Goal: Navigation & Orientation: Understand site structure

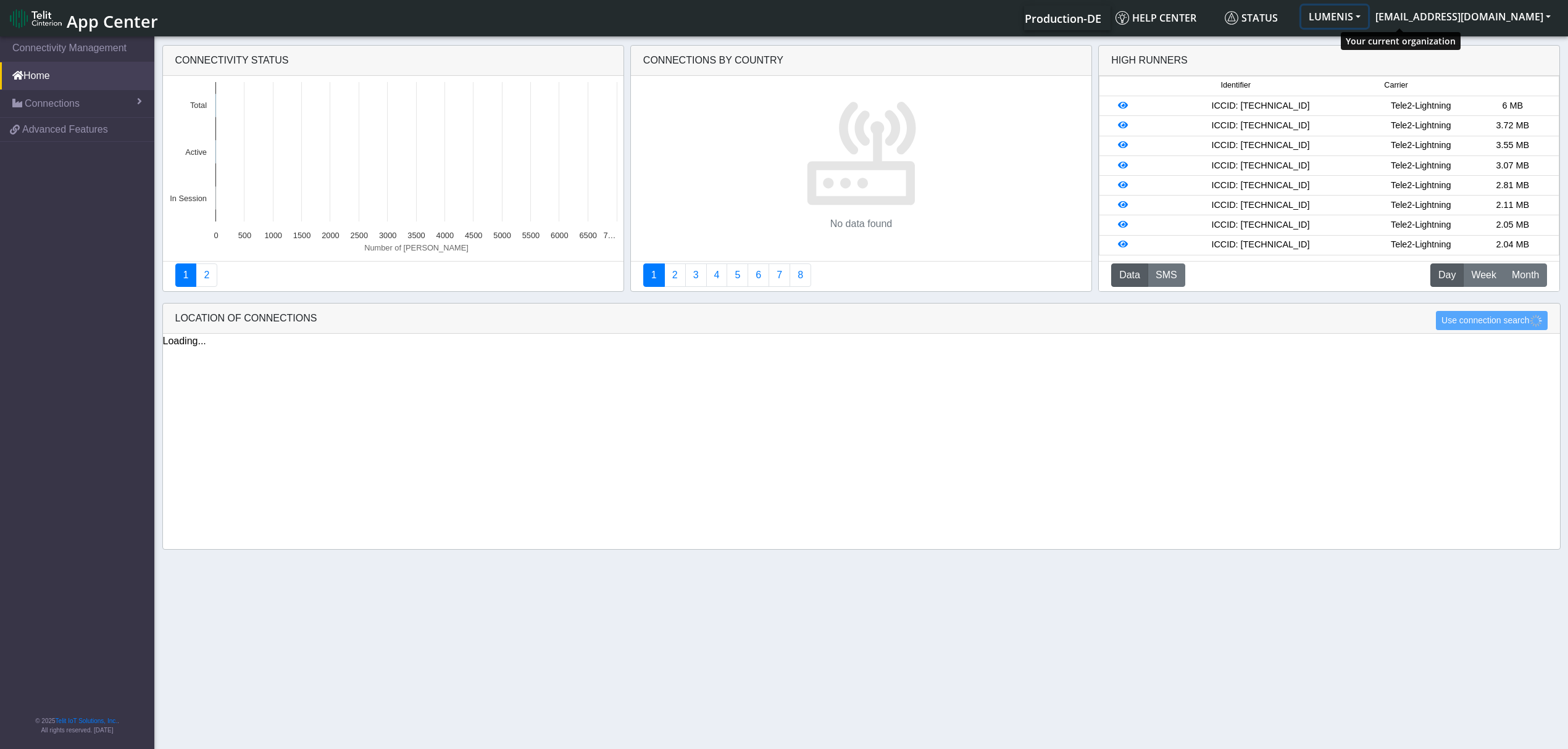
click at [1368, 23] on button "LUMENIS" at bounding box center [1335, 16] width 67 height 23
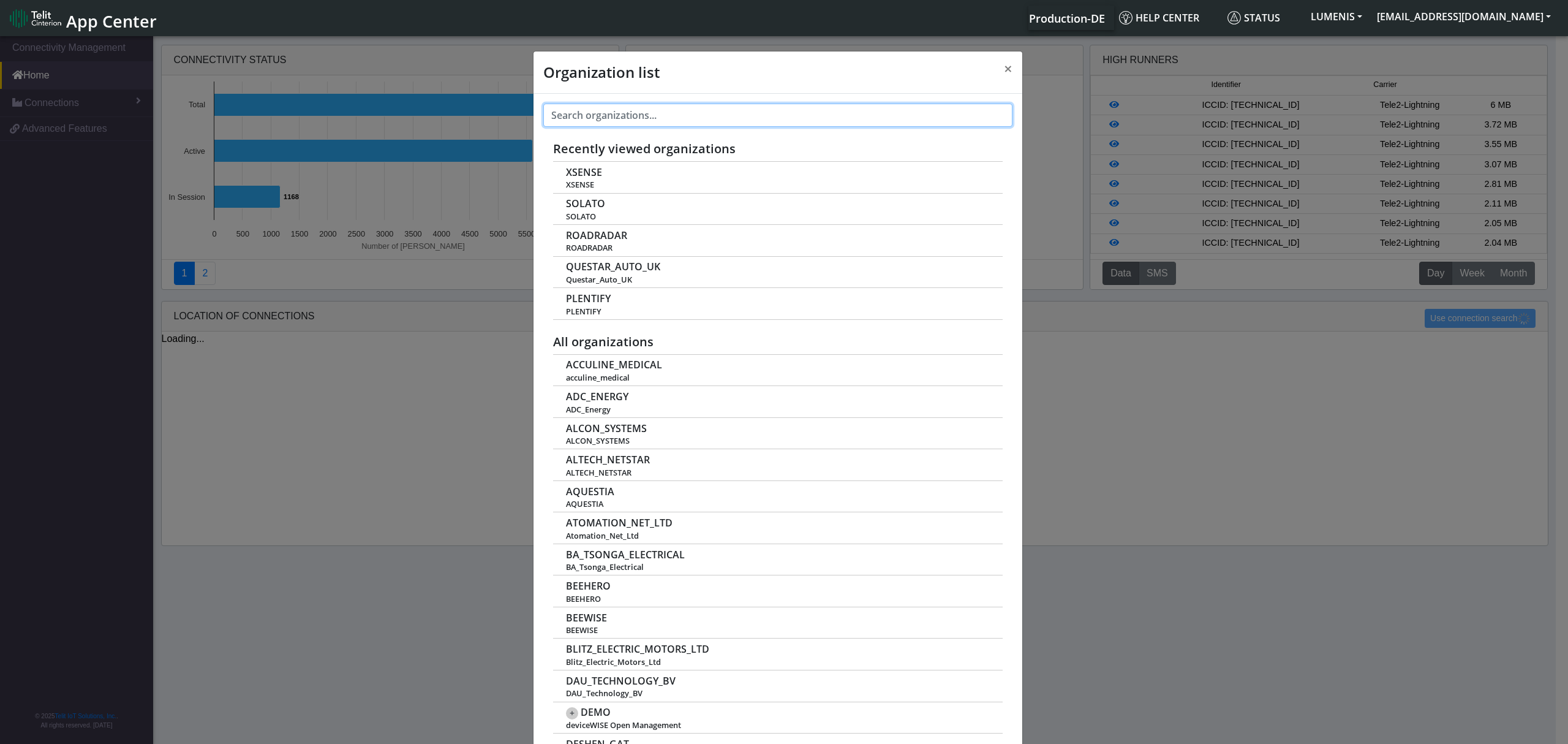
click at [647, 117] on input "text" at bounding box center [777, 115] width 469 height 23
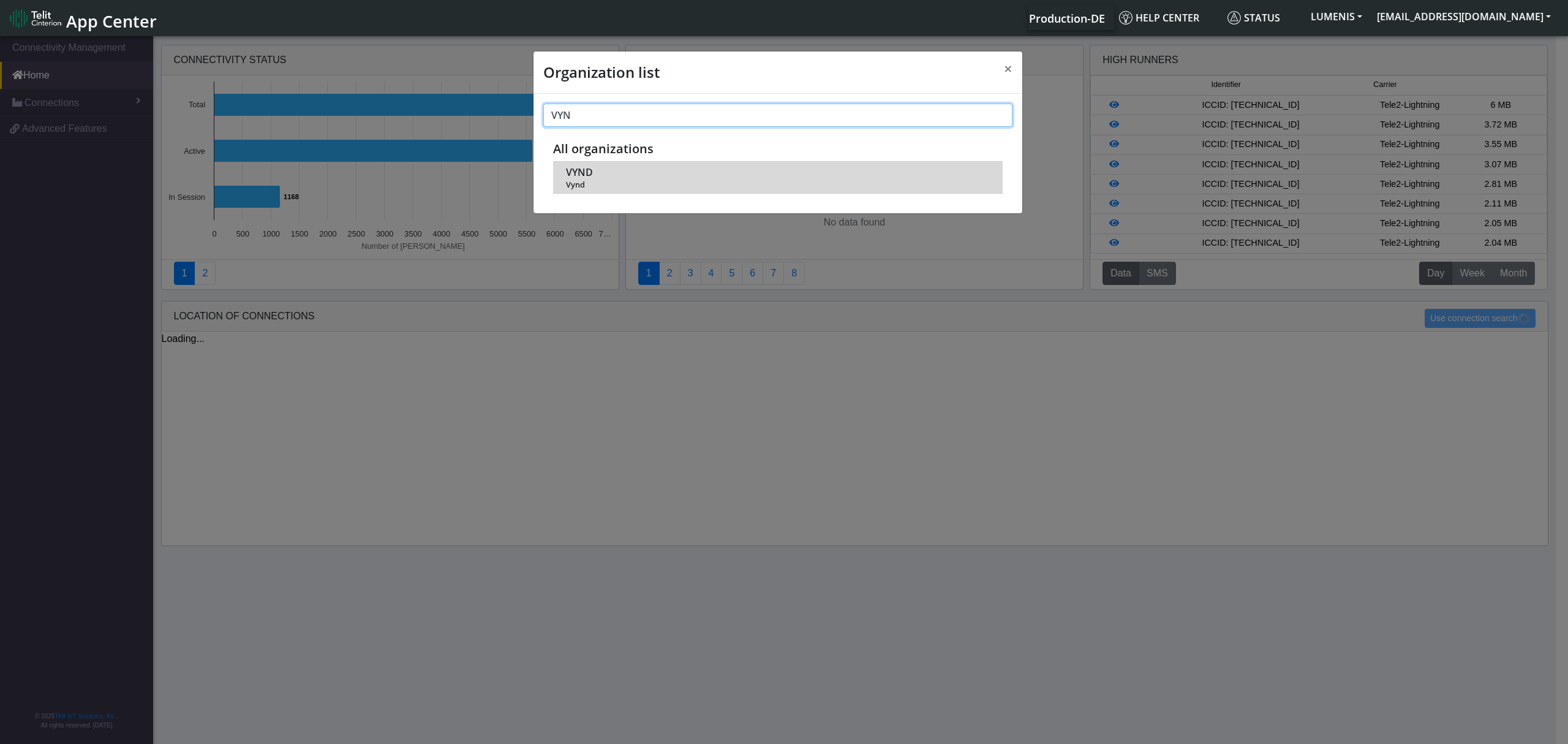
type input "VYN"
click at [581, 181] on span "Vynd" at bounding box center [778, 185] width 424 height 9
click at [579, 174] on span "VYND" at bounding box center [579, 172] width 27 height 12
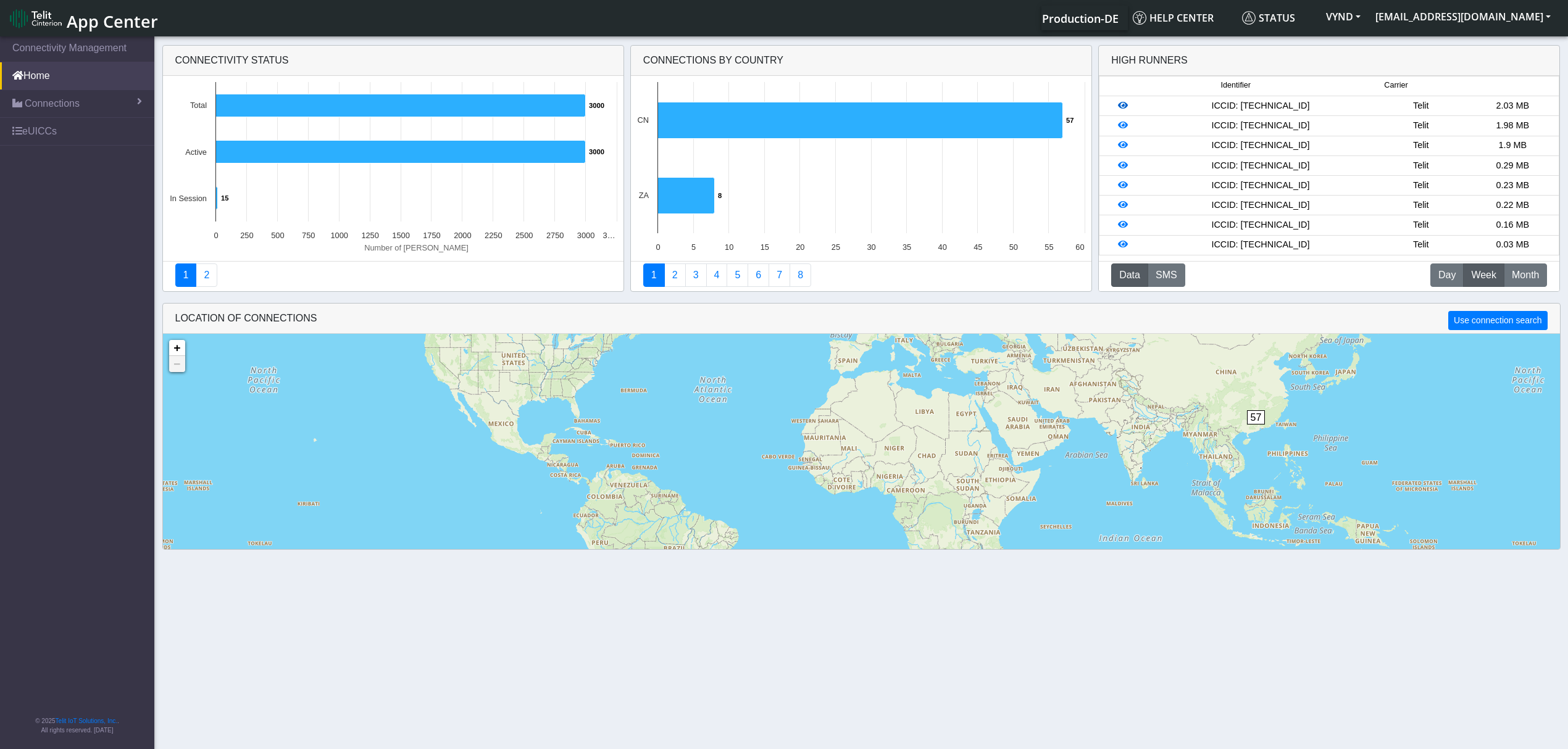
click at [1126, 103] on icon at bounding box center [1123, 105] width 10 height 9
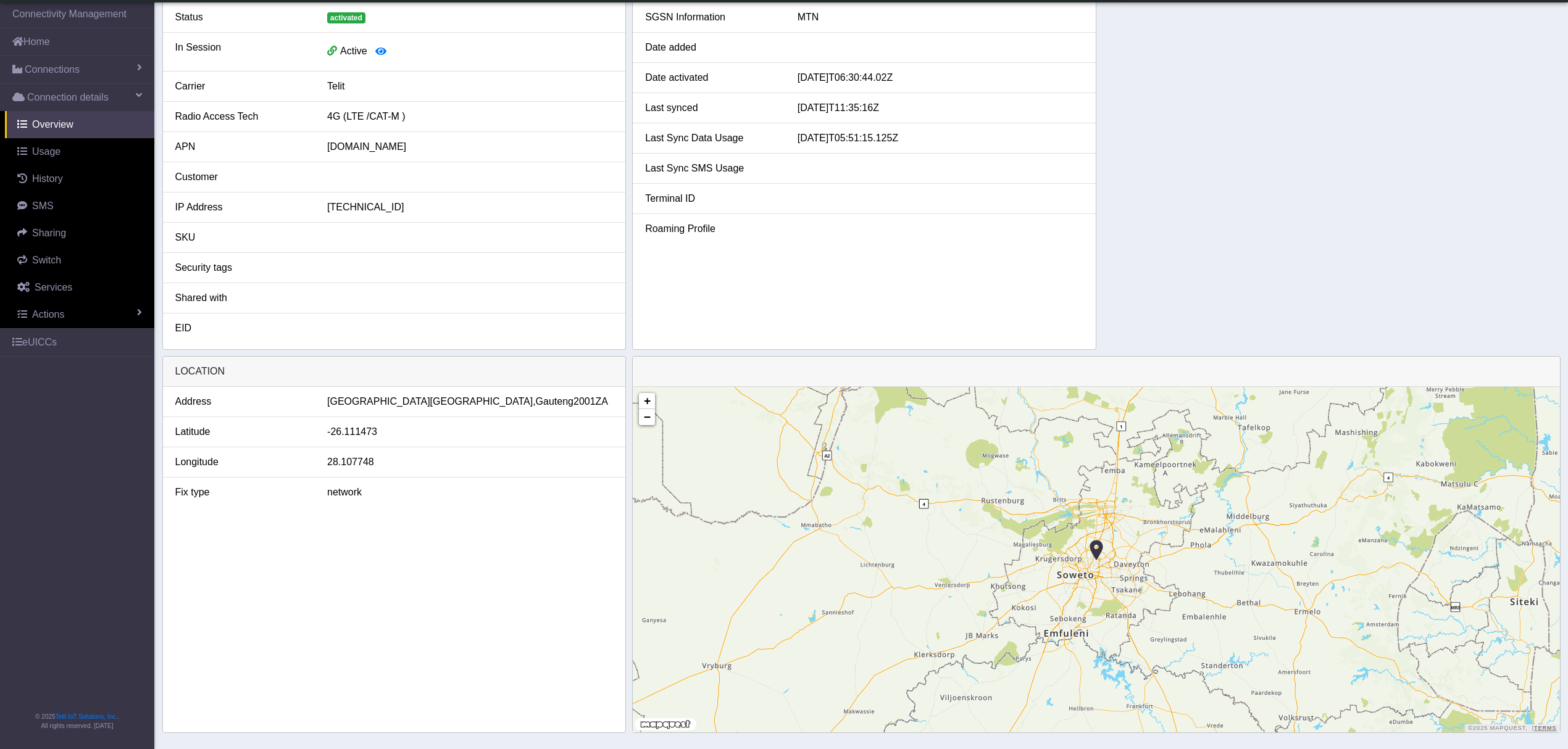
scroll to position [197, 0]
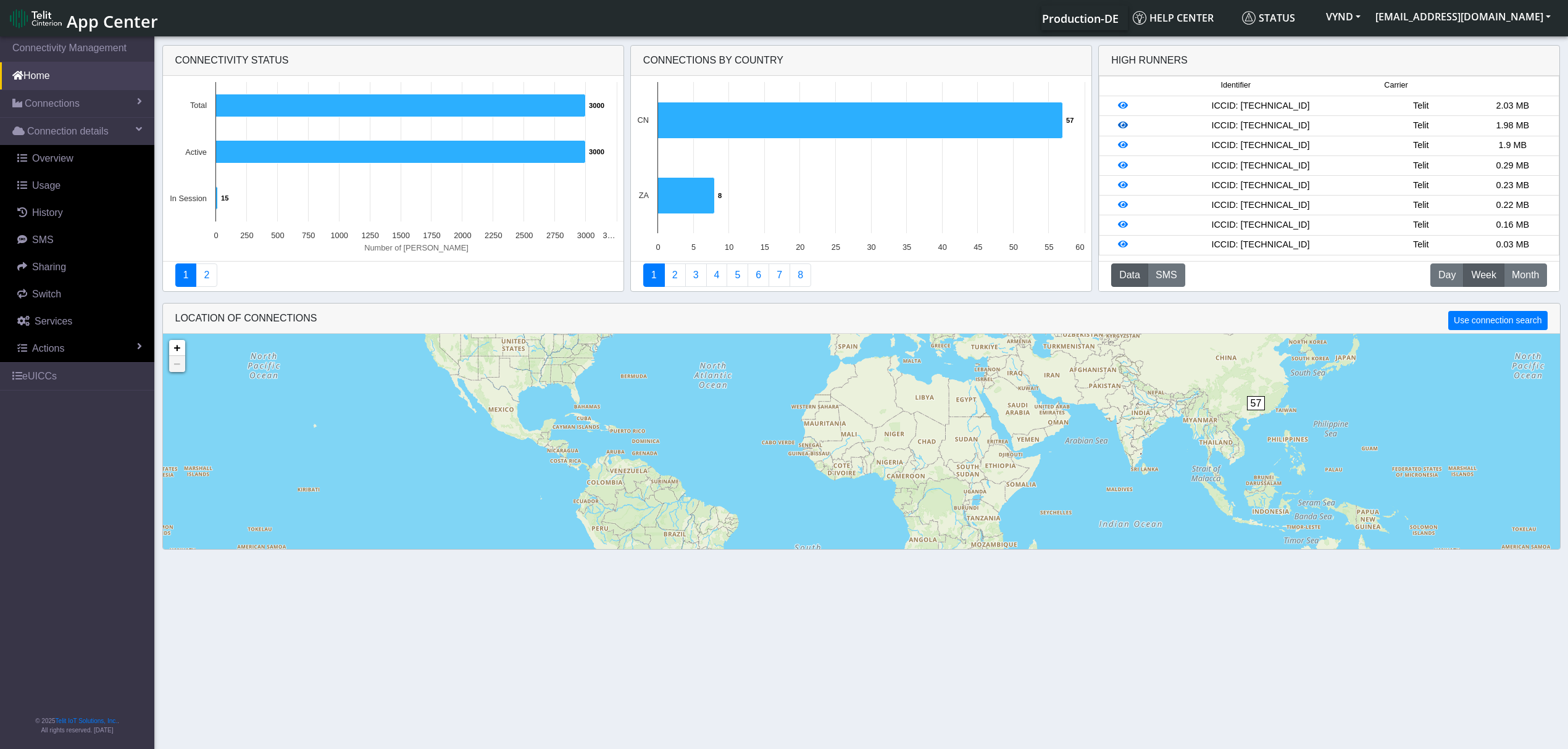
click at [1123, 122] on icon at bounding box center [1123, 125] width 10 height 9
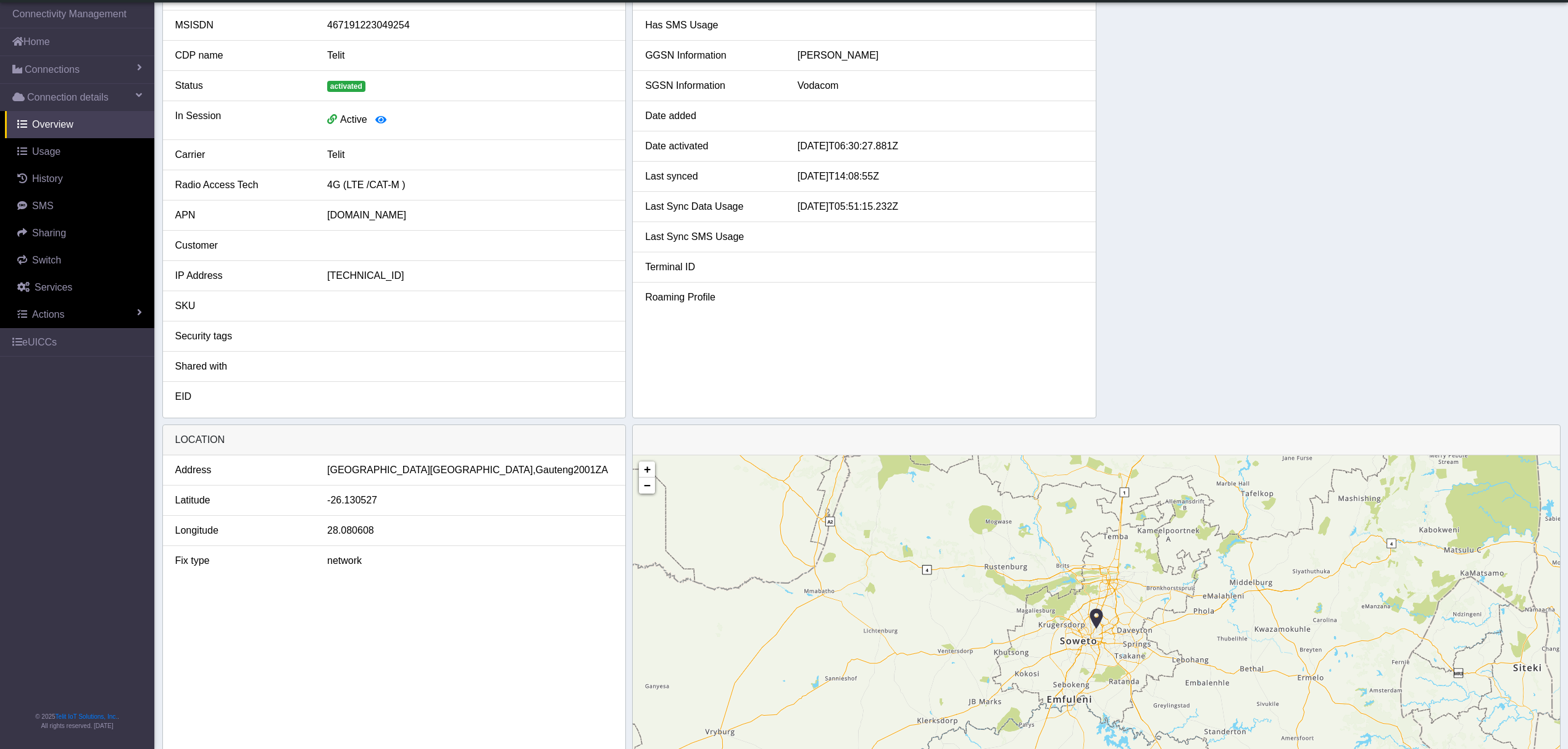
scroll to position [197, 0]
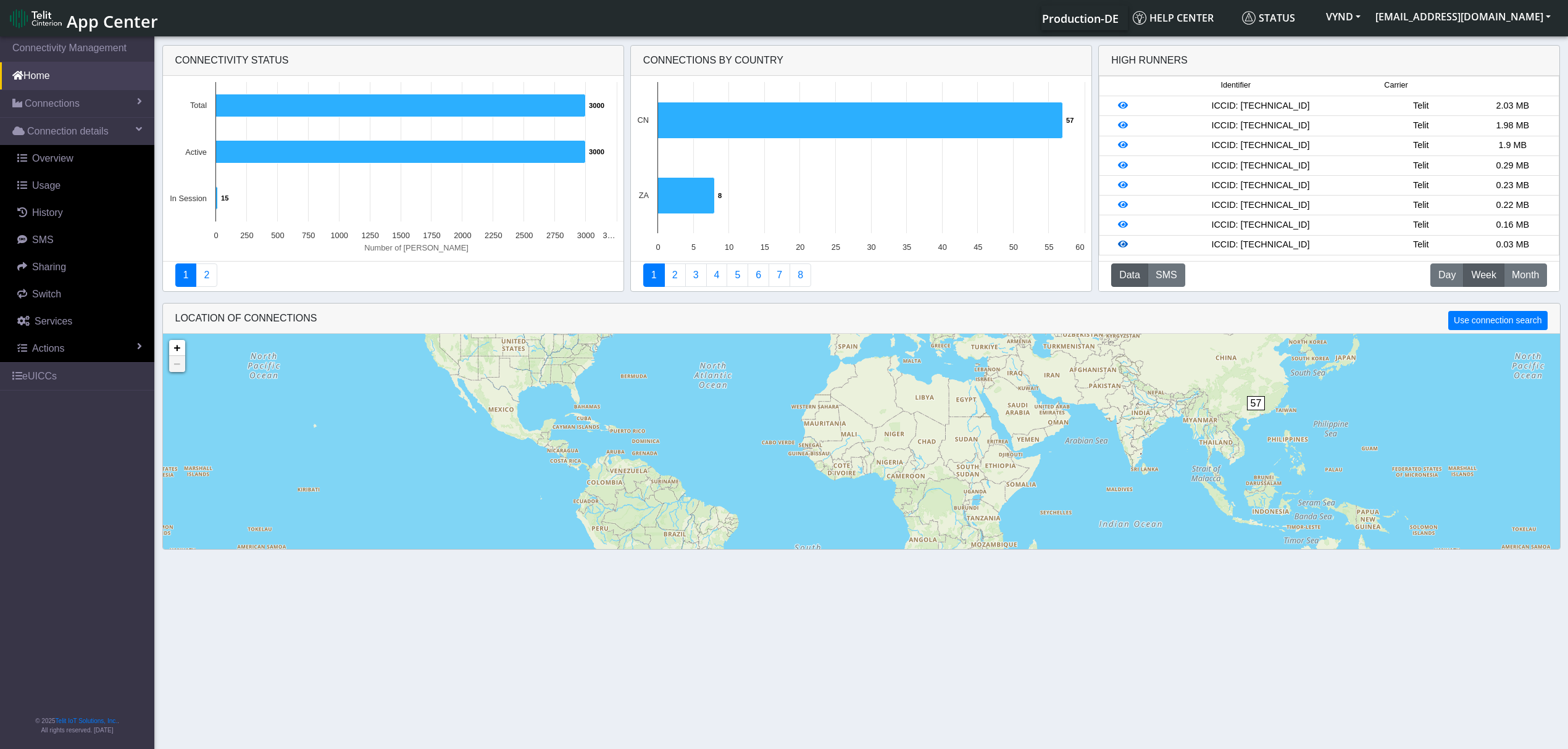
click at [1124, 245] on icon at bounding box center [1123, 244] width 10 height 9
click at [67, 182] on link "Usage" at bounding box center [79, 186] width 149 height 27
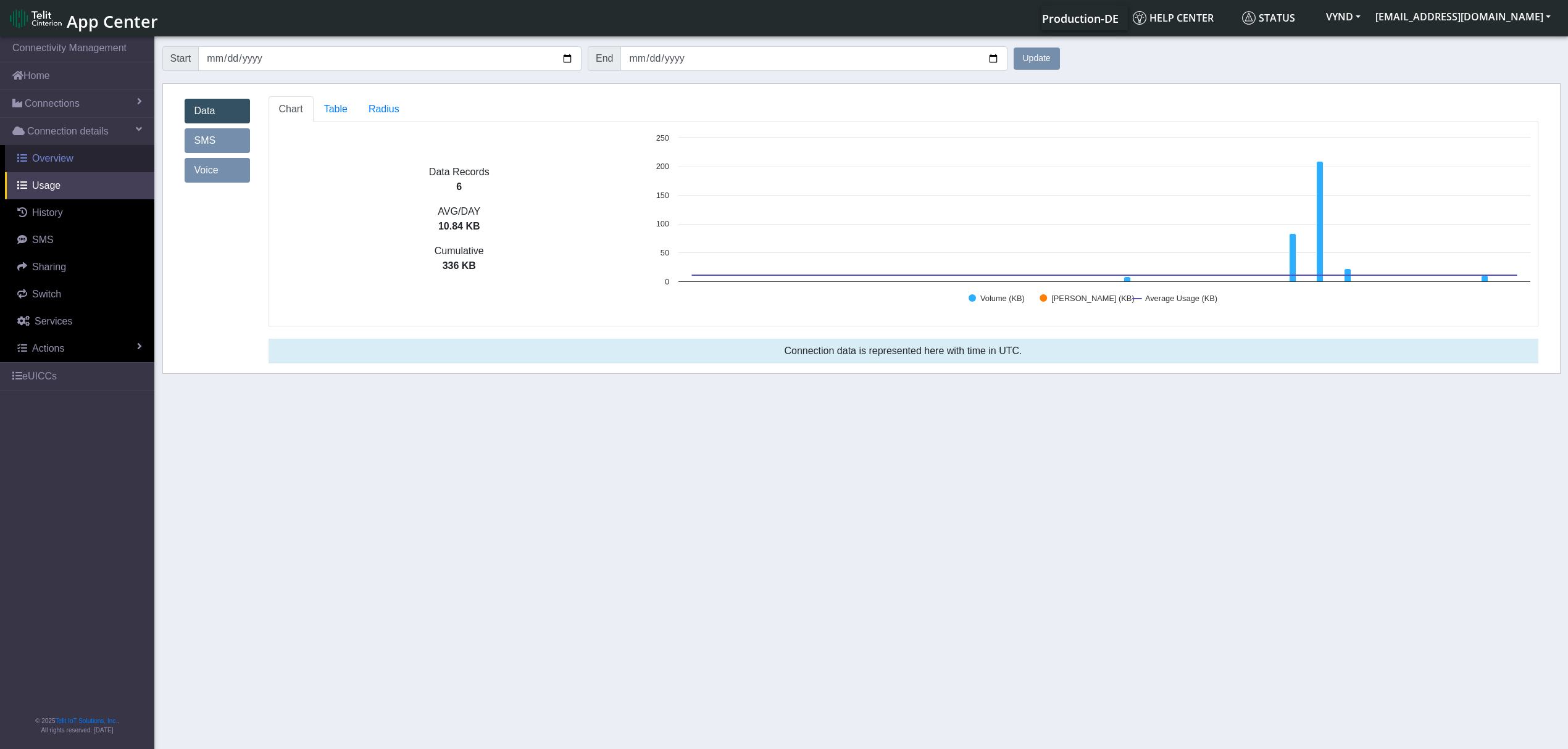
click at [65, 160] on span "Overview" at bounding box center [52, 159] width 41 height 11
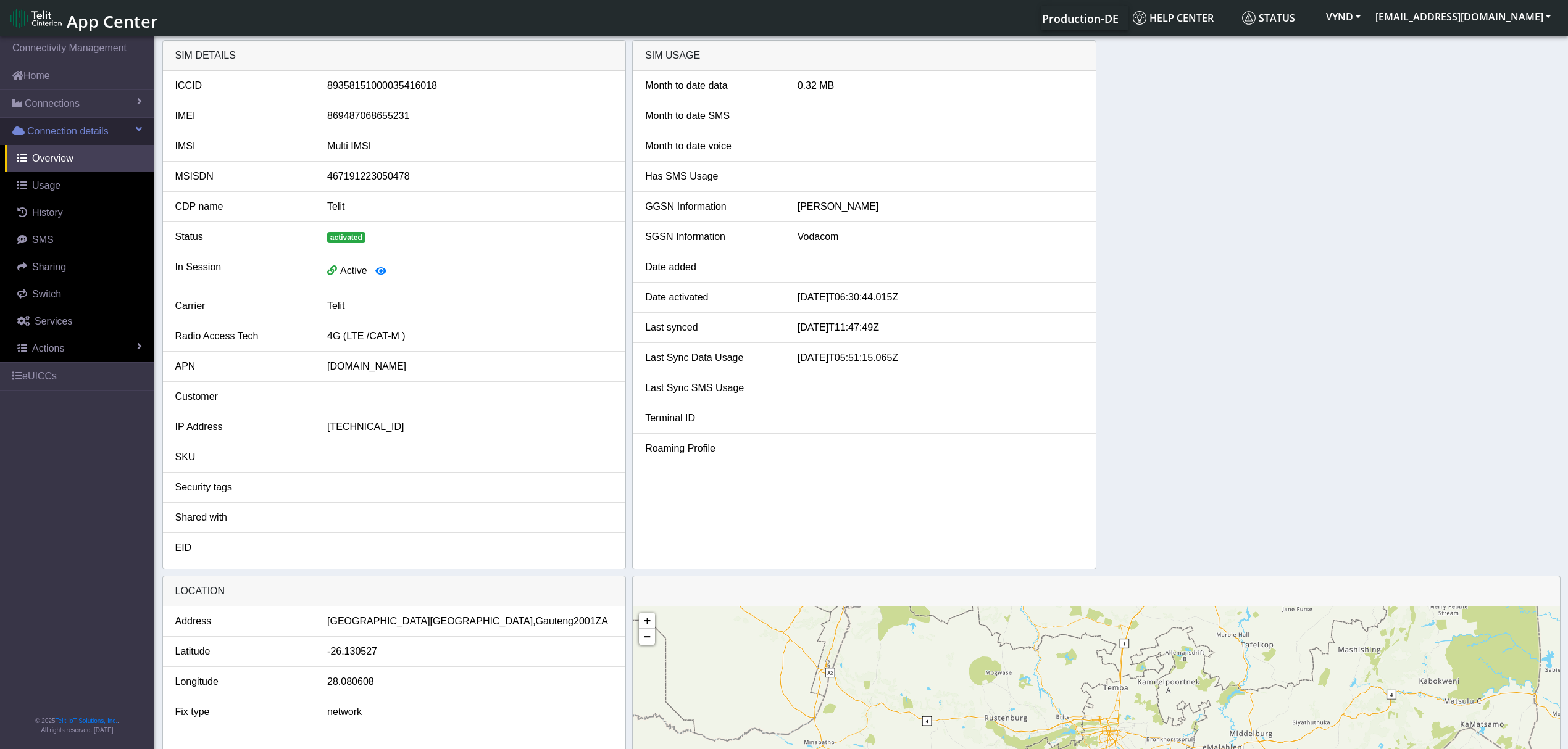
click at [72, 134] on span "Connection details" at bounding box center [68, 131] width 82 height 15
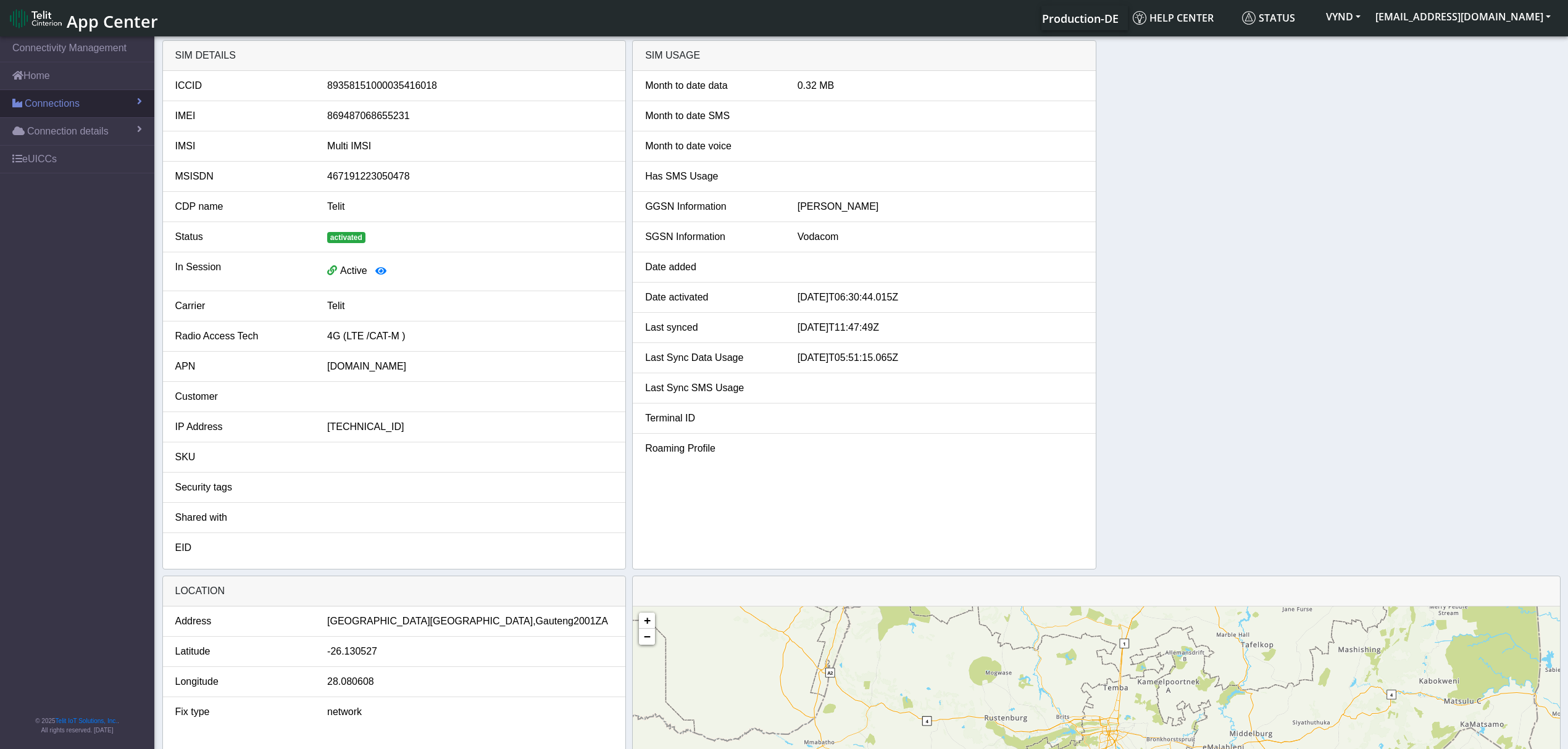
click at [69, 103] on span "Connections" at bounding box center [52, 103] width 55 height 15
click at [67, 127] on link "List" at bounding box center [77, 130] width 155 height 26
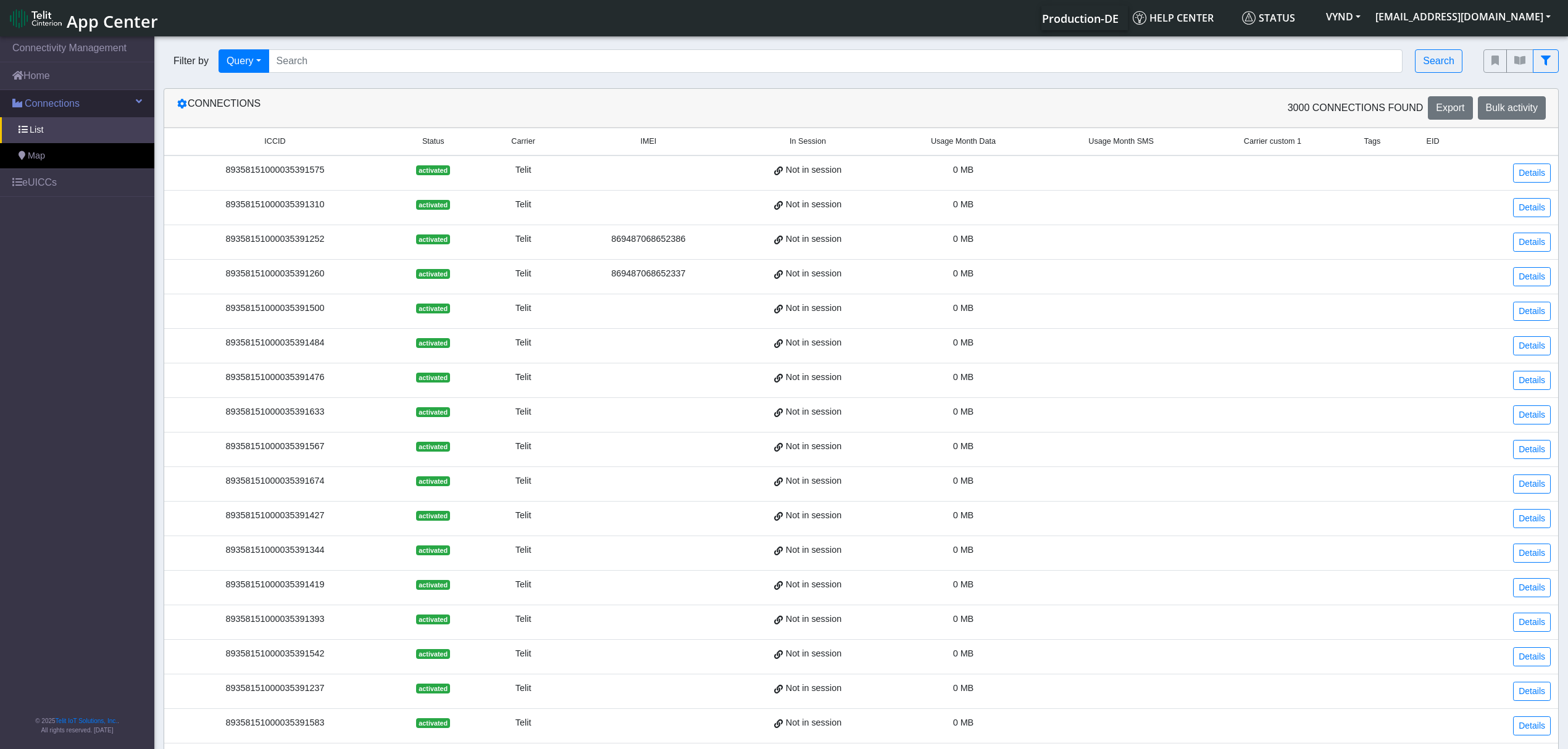
click at [40, 103] on span "Connections" at bounding box center [52, 103] width 55 height 15
click at [47, 107] on span "Connections" at bounding box center [52, 103] width 55 height 15
click at [18, 148] on link "Map" at bounding box center [77, 155] width 155 height 26
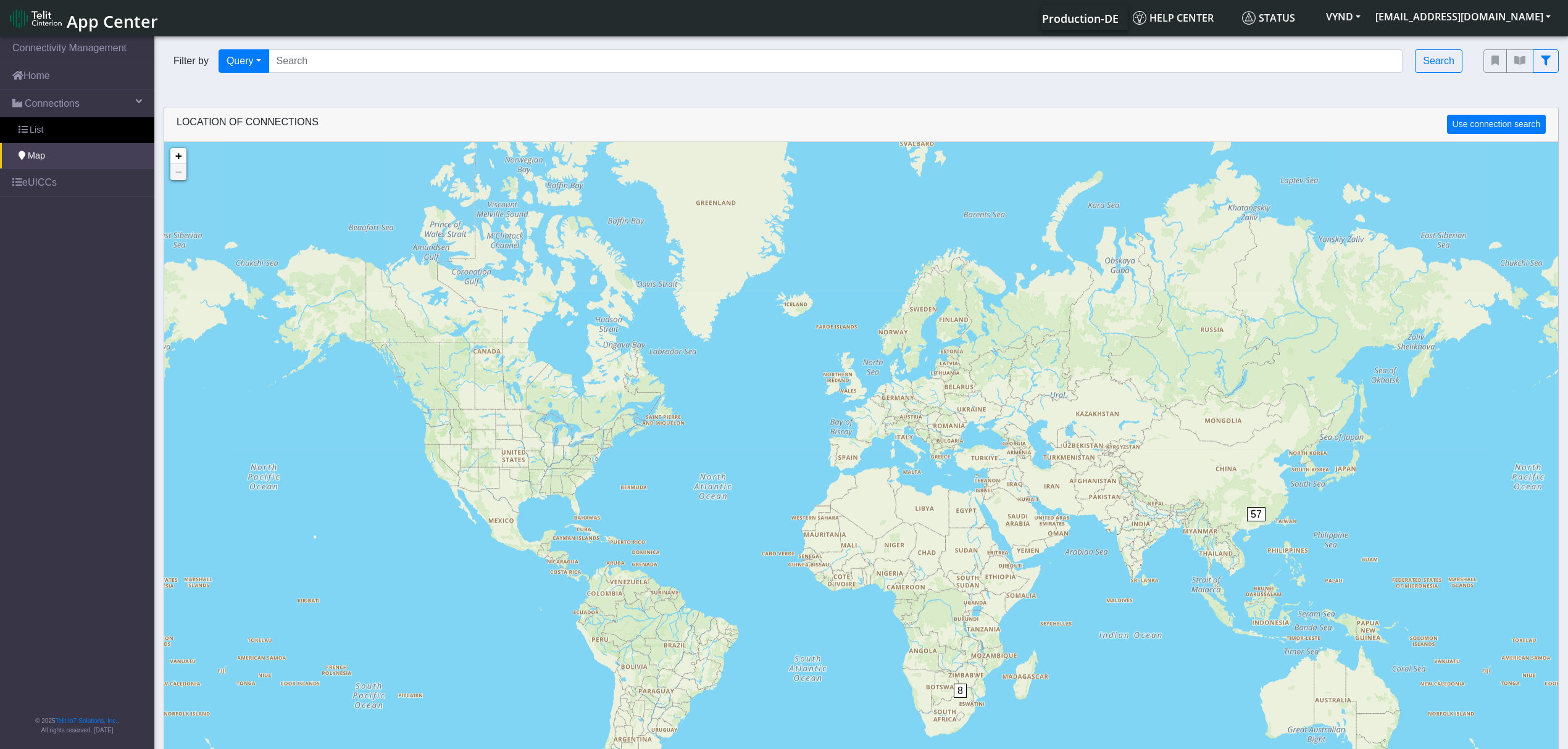
drag, startPoint x: 983, startPoint y: 319, endPoint x: 1003, endPoint y: 430, distance: 112.8
click at [1003, 430] on div "8 57 + − ©2025 MapQuest, | Terms" at bounding box center [861, 517] width 1394 height 749
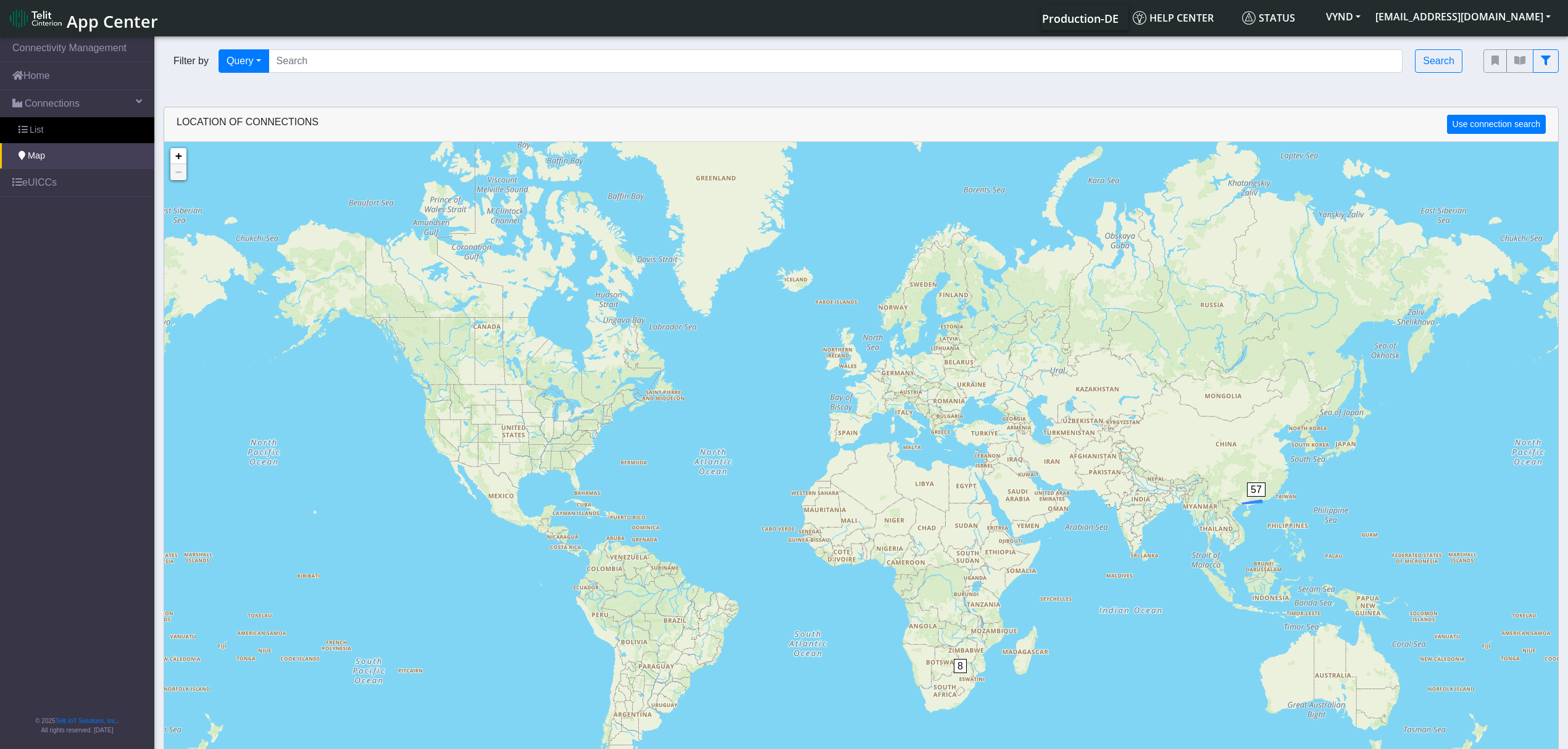
click at [1260, 491] on span "57" at bounding box center [1256, 489] width 19 height 14
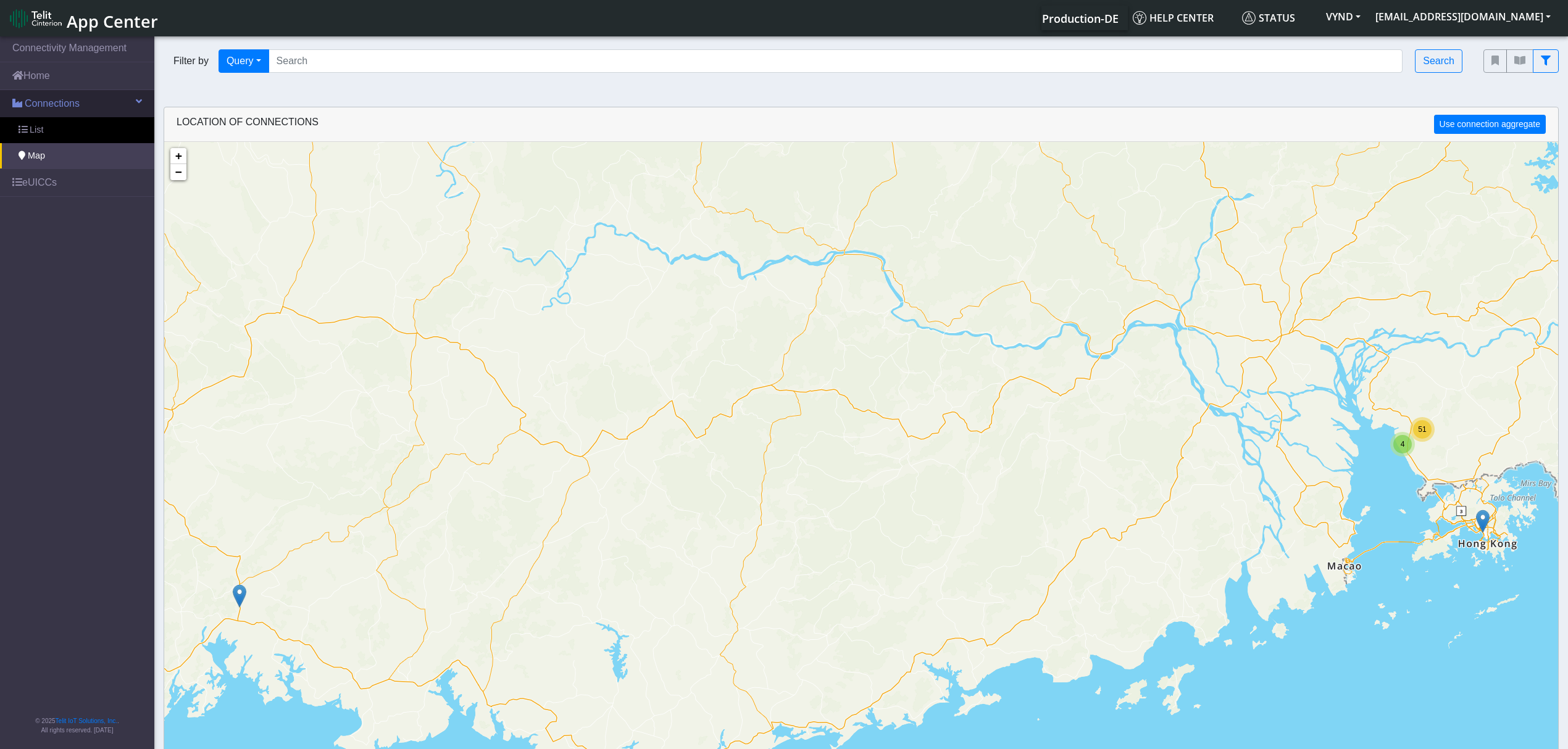
click at [65, 106] on span "Connections" at bounding box center [52, 103] width 55 height 15
click at [44, 109] on span "Connections" at bounding box center [52, 103] width 55 height 15
click at [55, 79] on link "Home" at bounding box center [77, 75] width 155 height 27
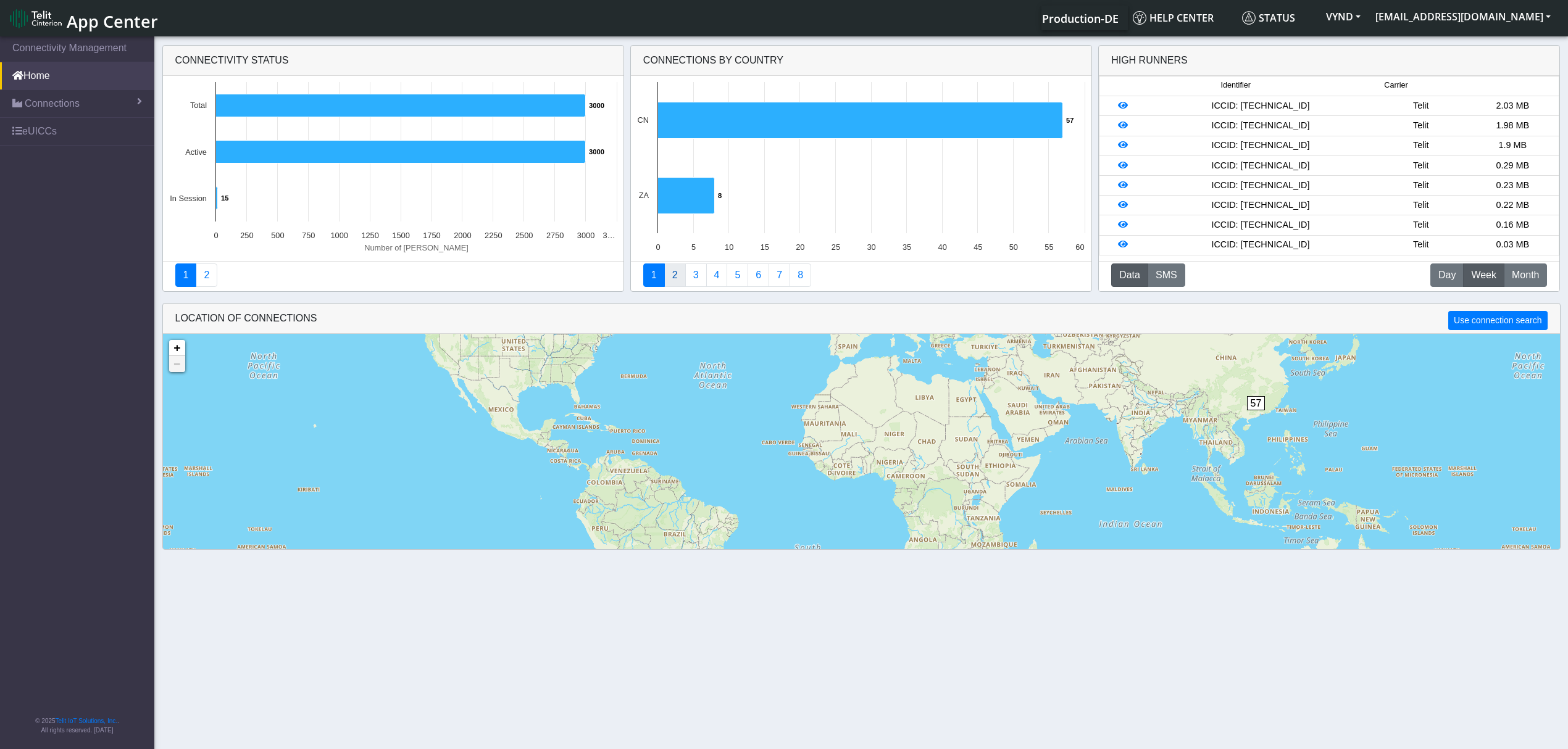
click at [683, 277] on link "2" at bounding box center [676, 275] width 22 height 23
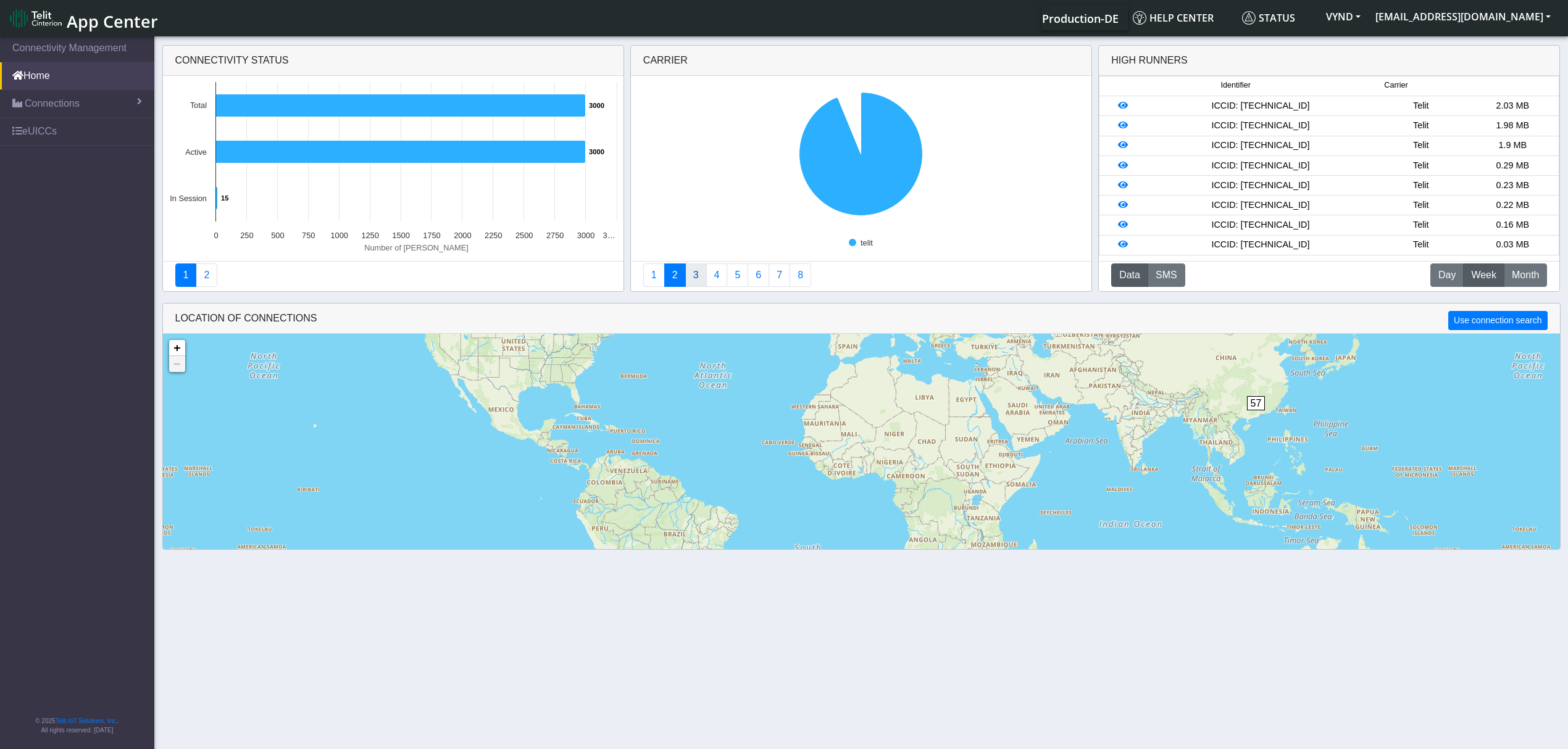
click at [693, 277] on link "3" at bounding box center [697, 275] width 22 height 23
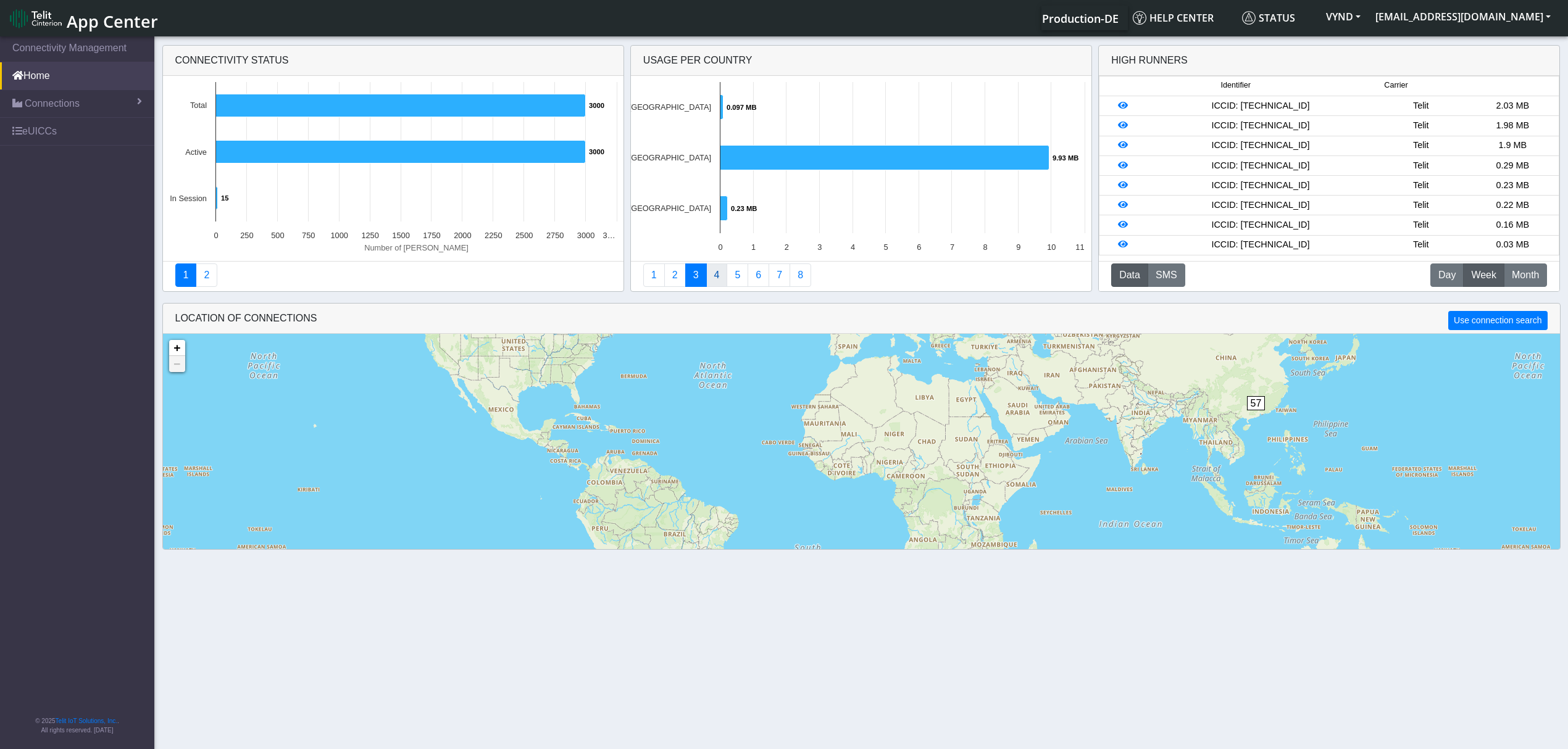
click at [718, 277] on link "4" at bounding box center [718, 275] width 22 height 23
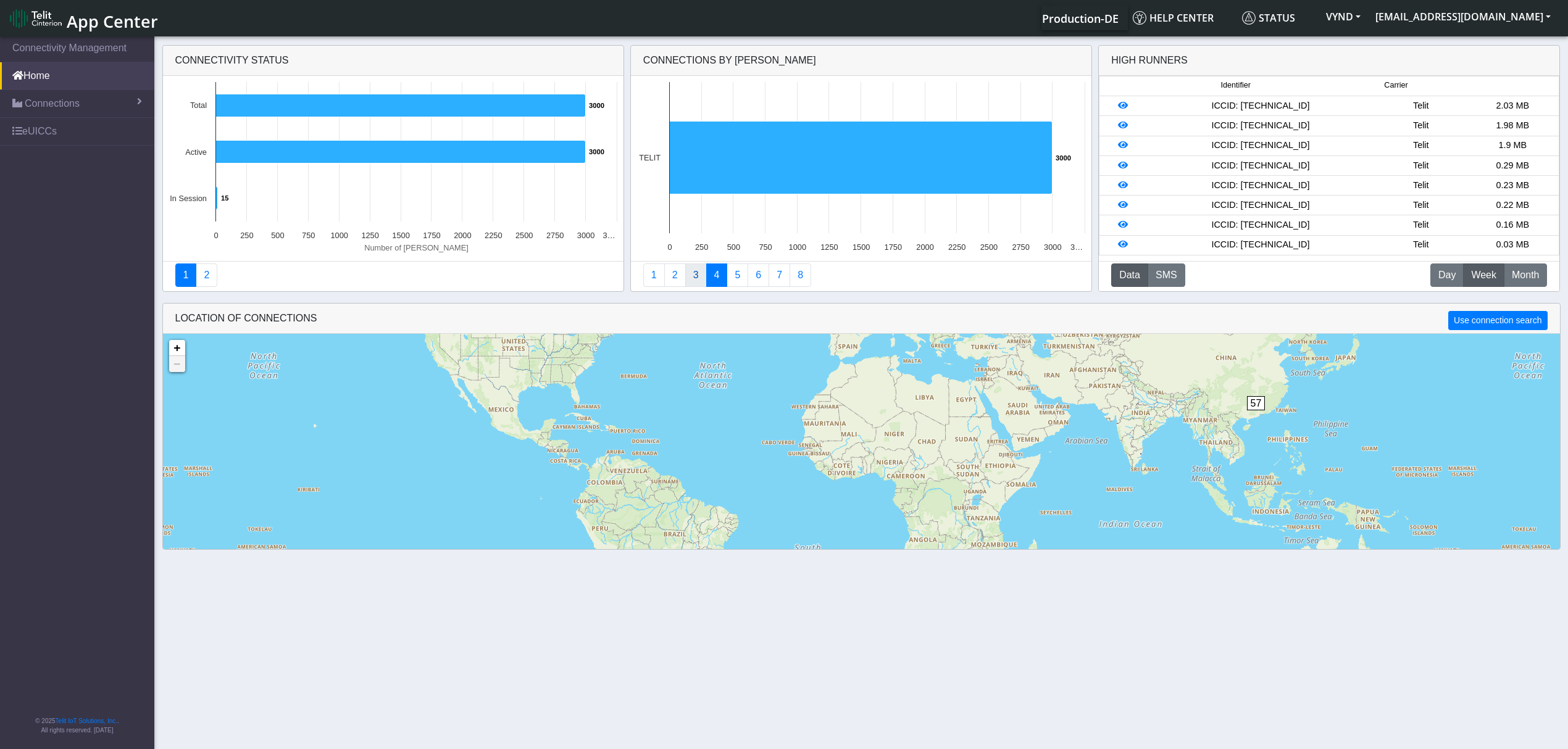
click at [703, 277] on link "3" at bounding box center [697, 275] width 22 height 23
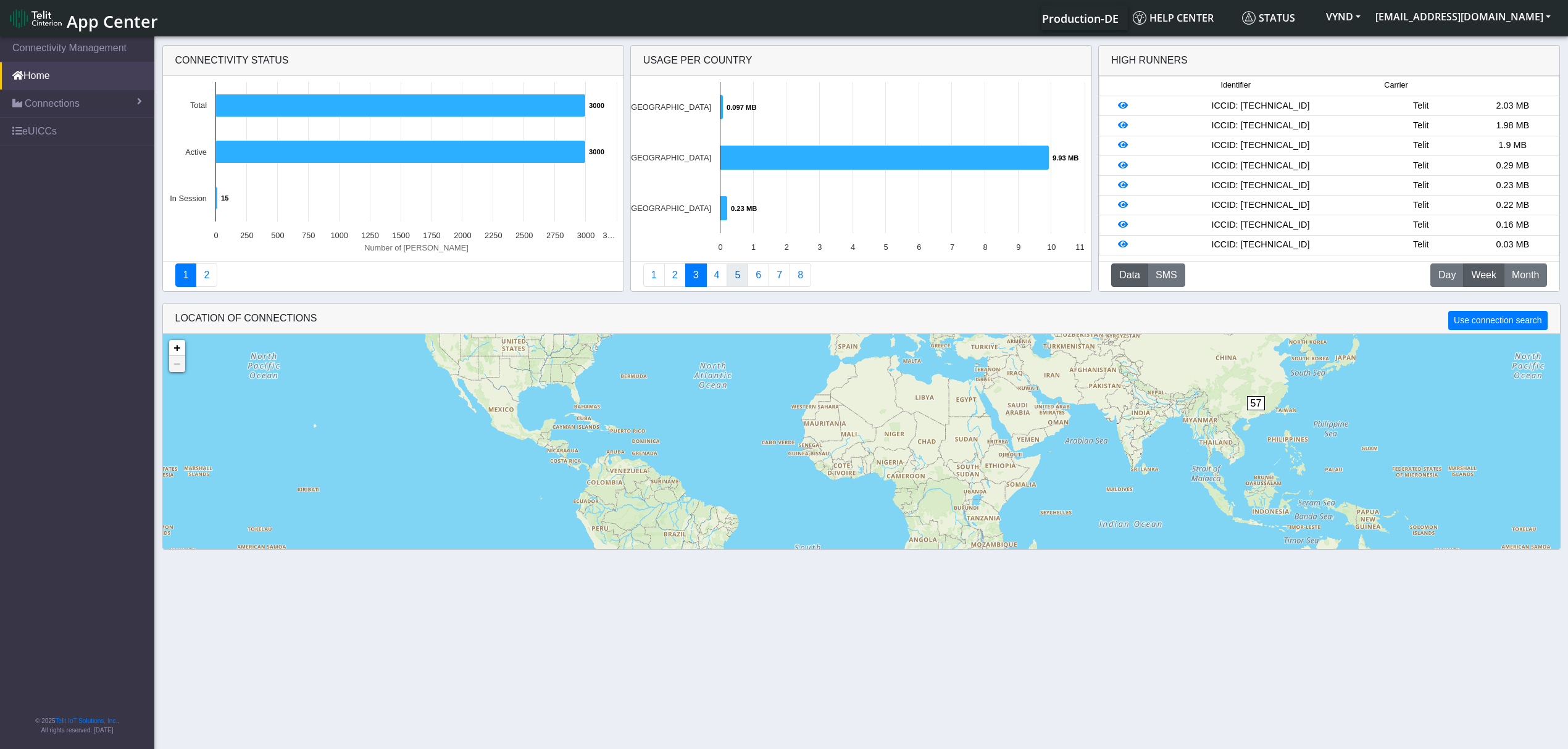
click at [737, 275] on link "5" at bounding box center [738, 275] width 22 height 23
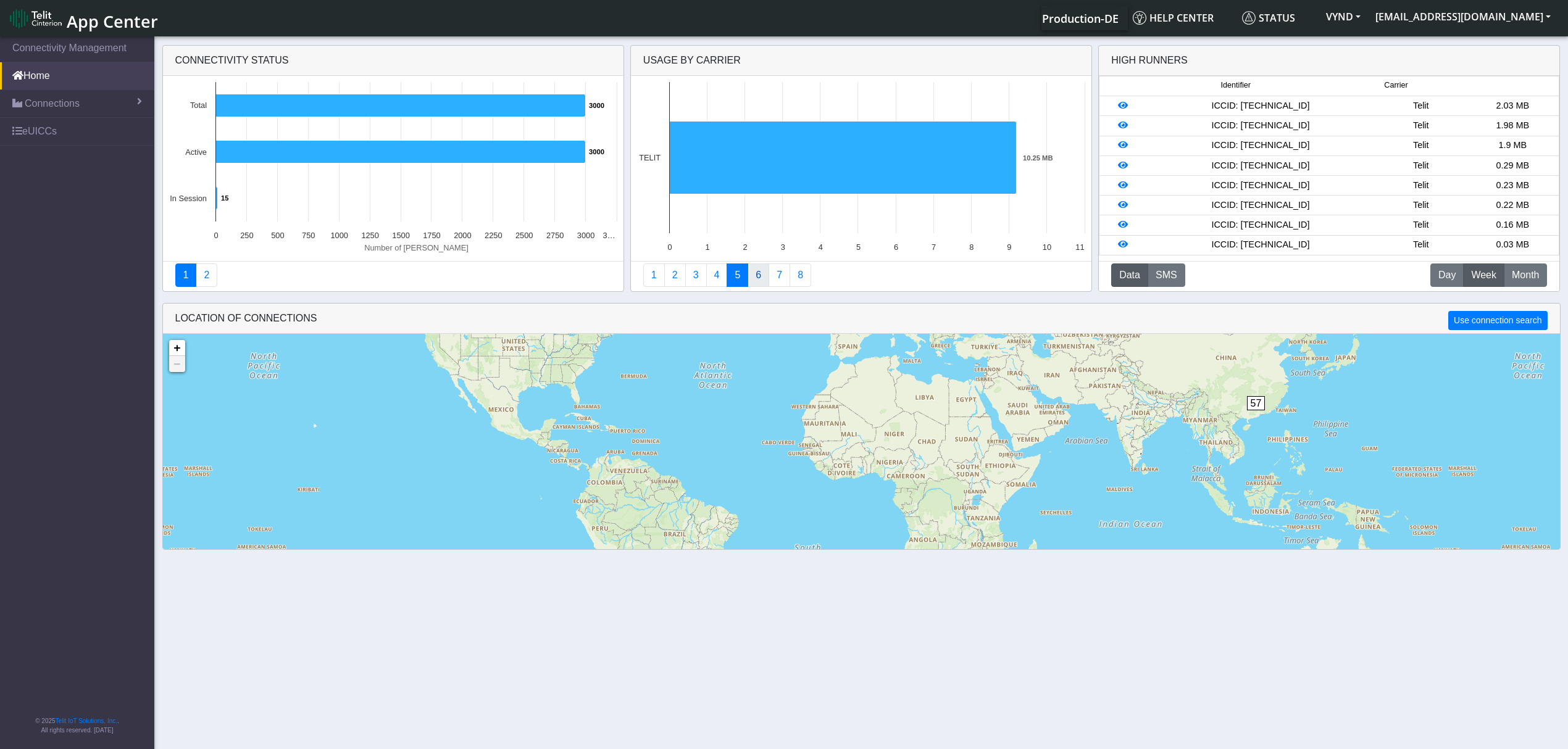
click at [766, 277] on link "6" at bounding box center [759, 275] width 22 height 23
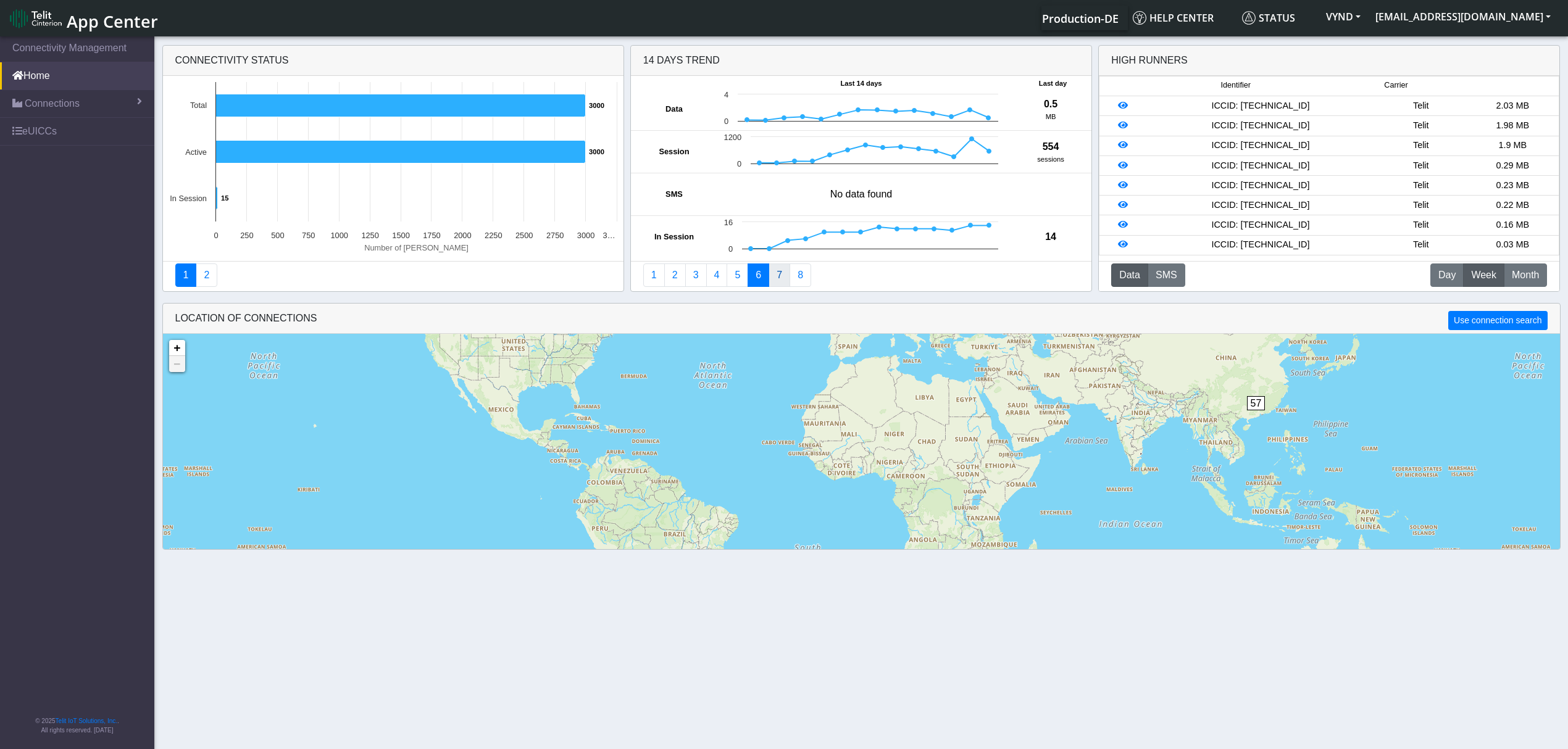
click at [779, 277] on link "7" at bounding box center [780, 275] width 22 height 23
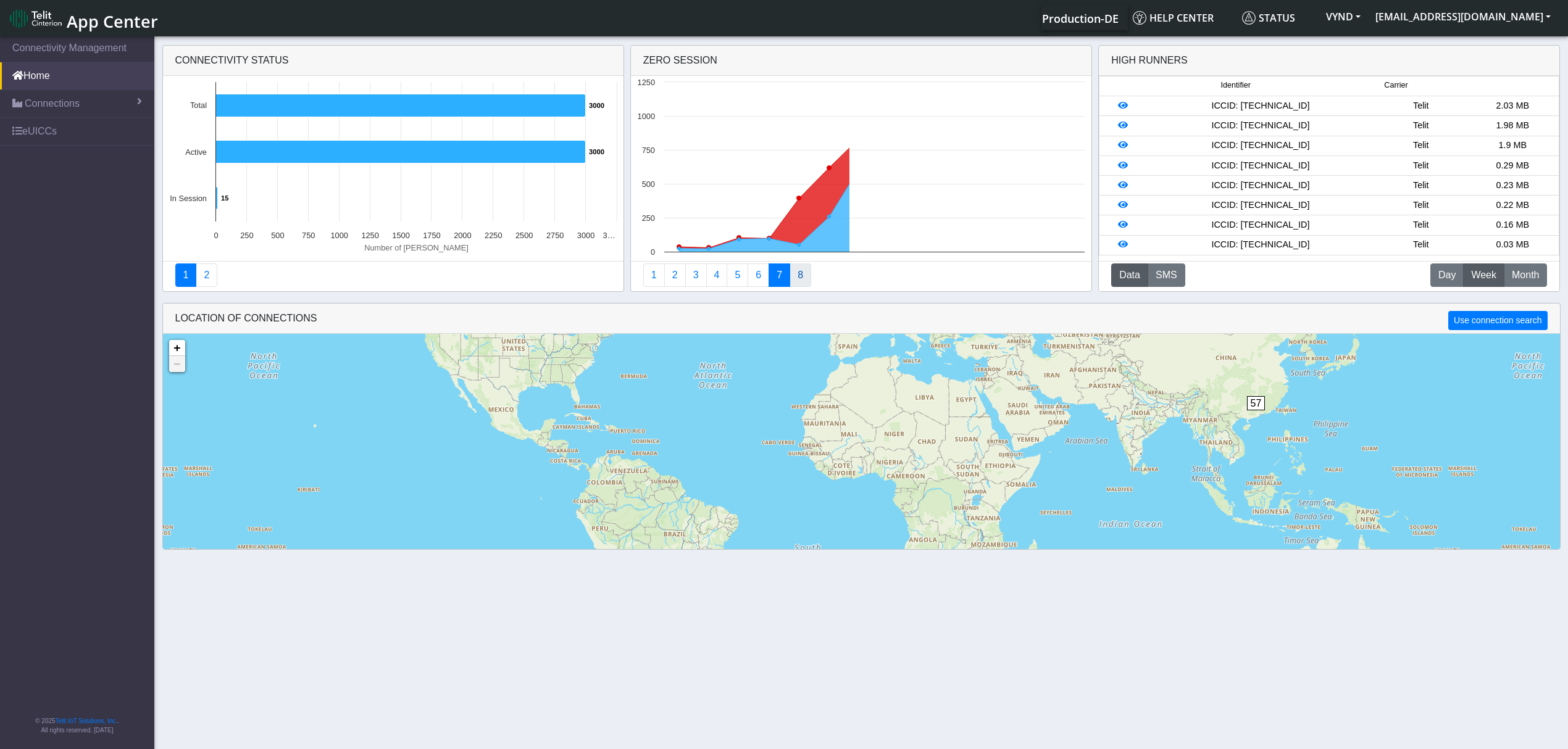
click at [801, 277] on link "8" at bounding box center [801, 275] width 22 height 23
